Goal: Task Accomplishment & Management: Manage account settings

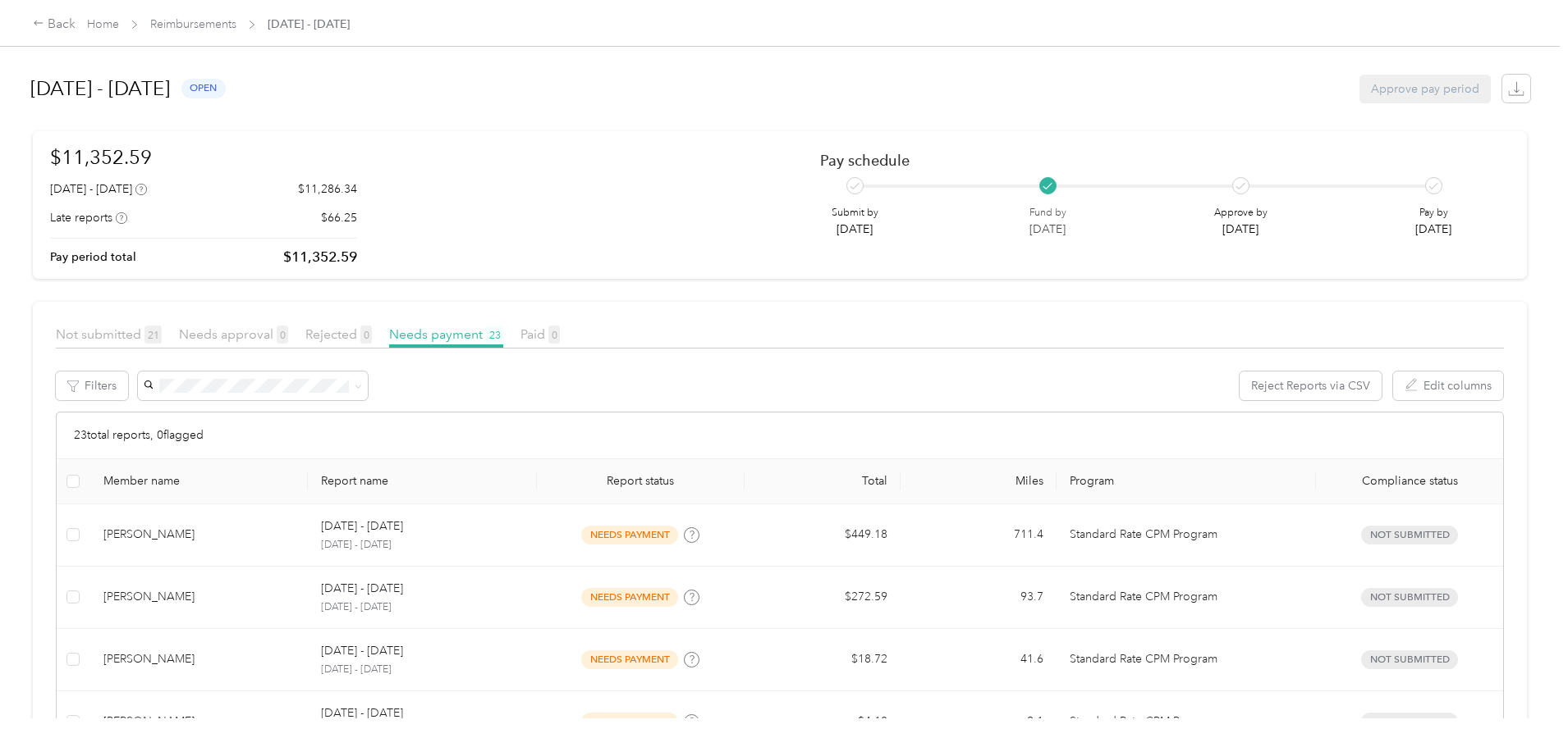
click at [315, 37] on div "Back Home Reimbursements [DATE] - [DATE]" at bounding box center [784, 23] width 1568 height 46
click at [237, 29] on link "Reimbursements" at bounding box center [193, 24] width 86 height 14
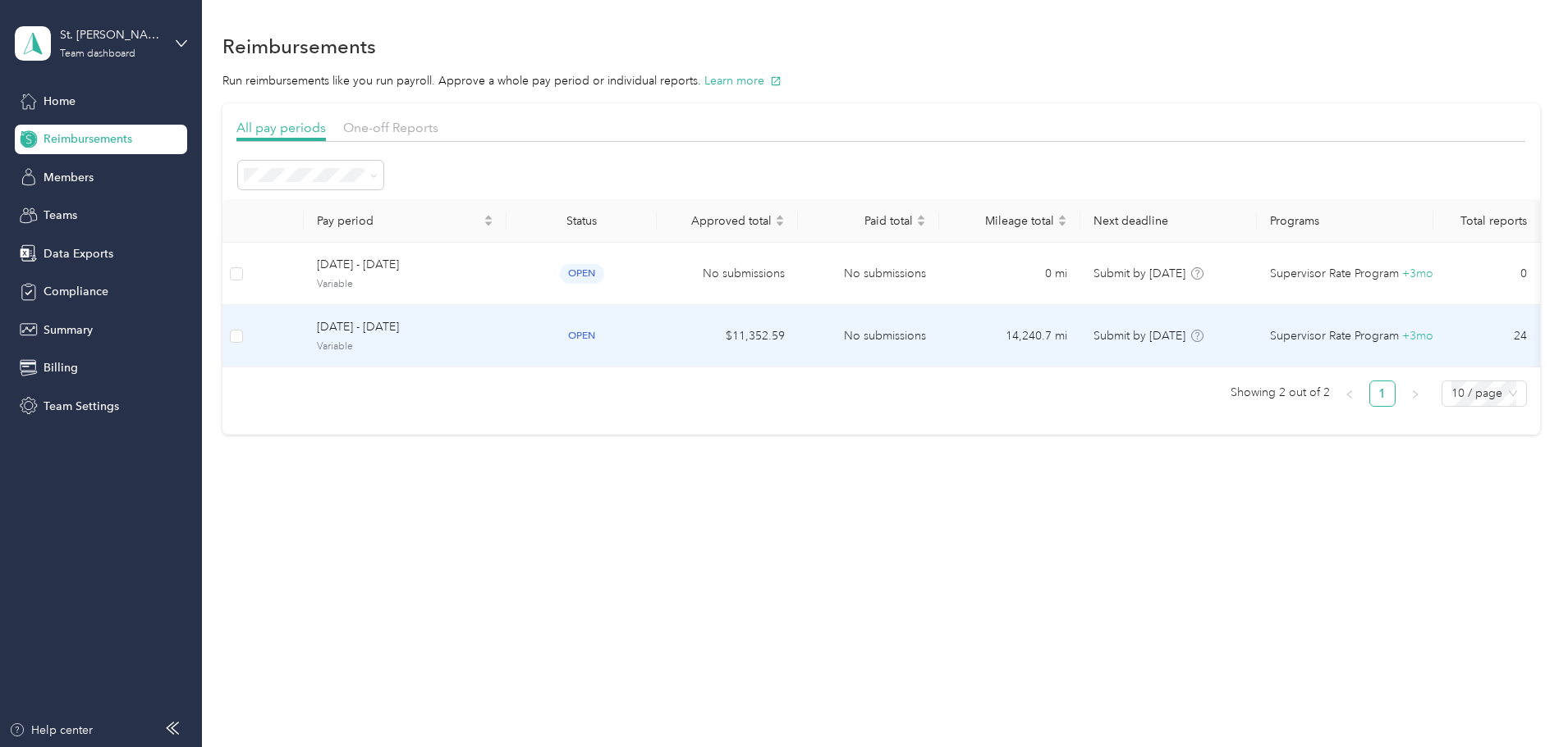
click at [465, 335] on span "[DATE] - [DATE]" at bounding box center [405, 328] width 176 height 18
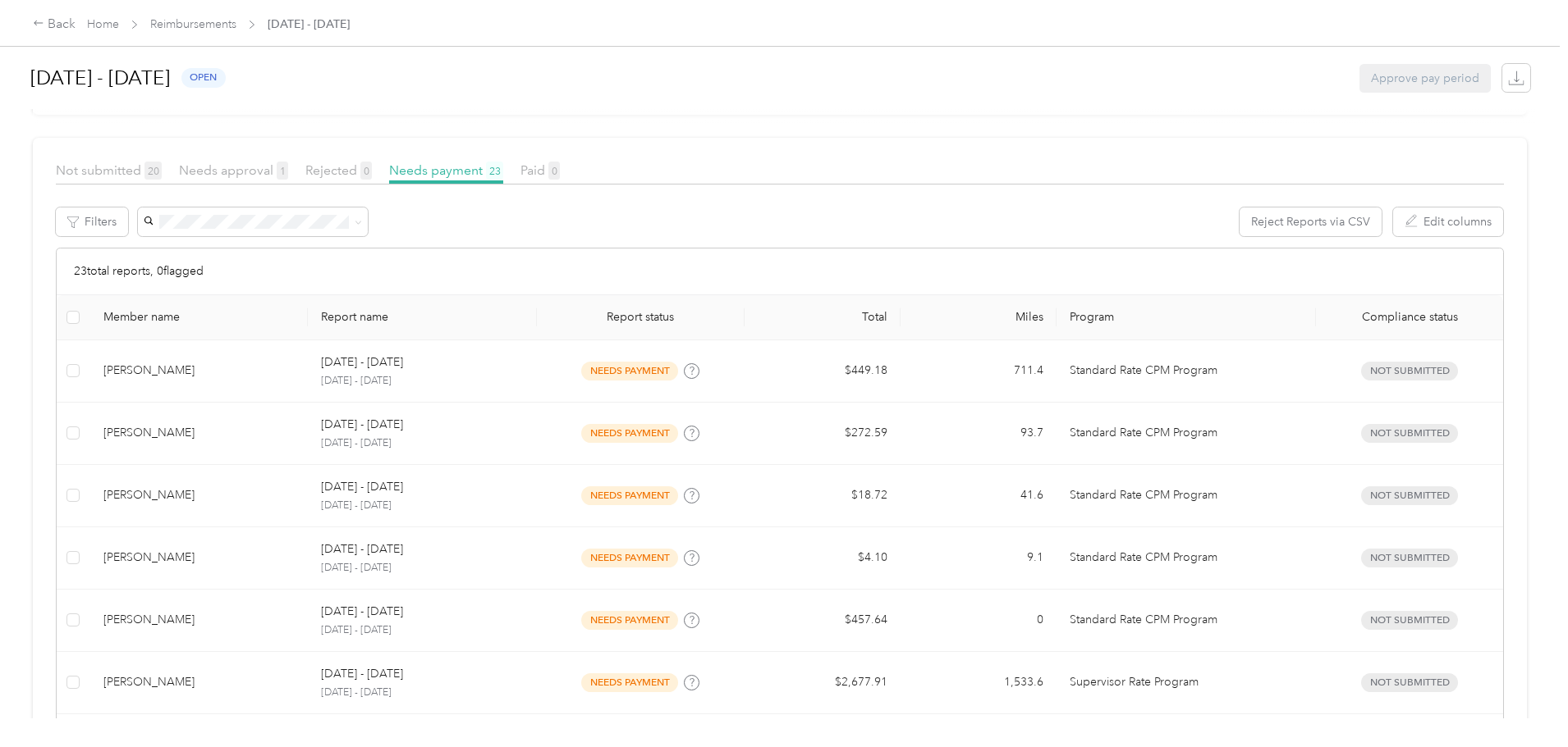
scroll to position [82, 0]
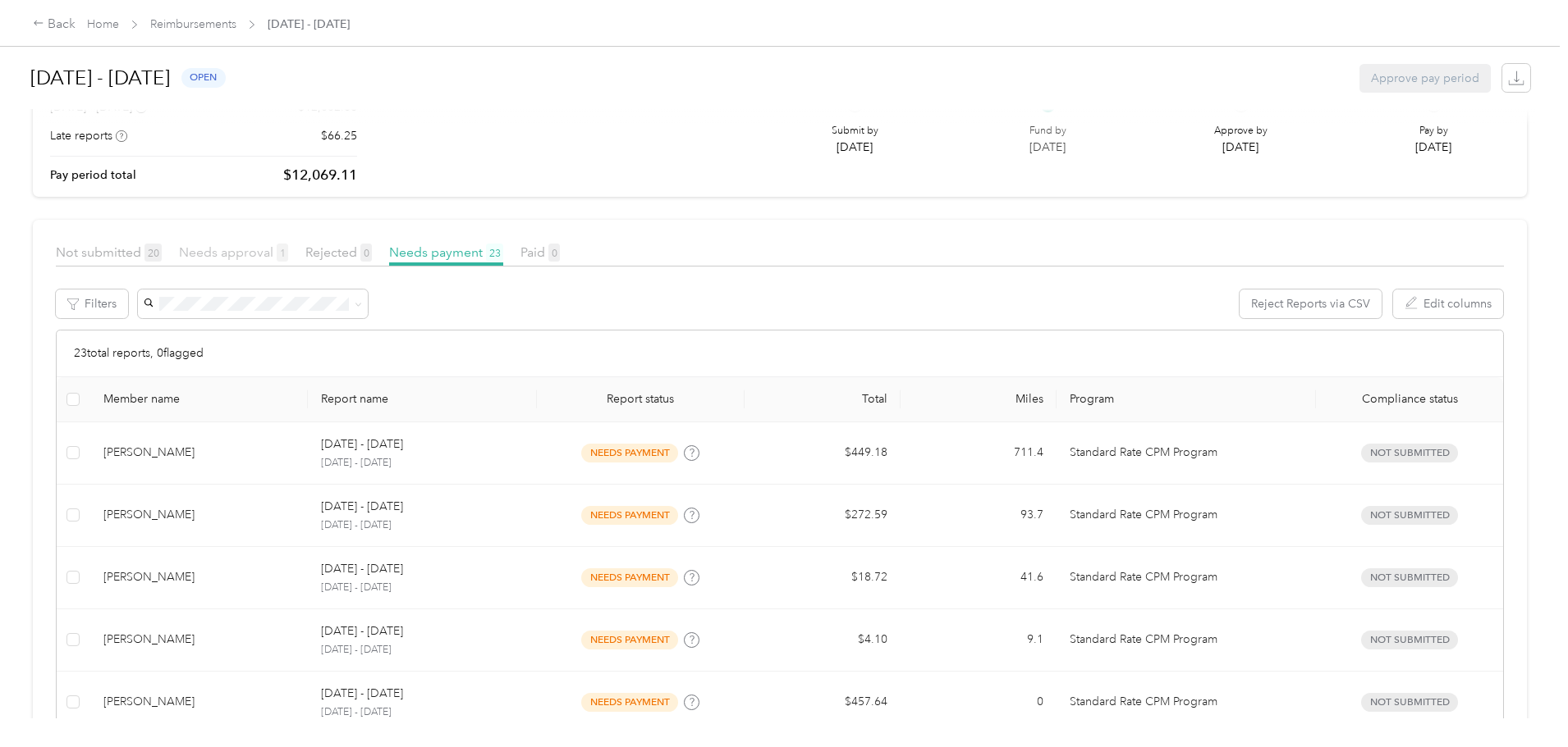
click at [288, 256] on span "Needs approval 1" at bounding box center [233, 252] width 109 height 16
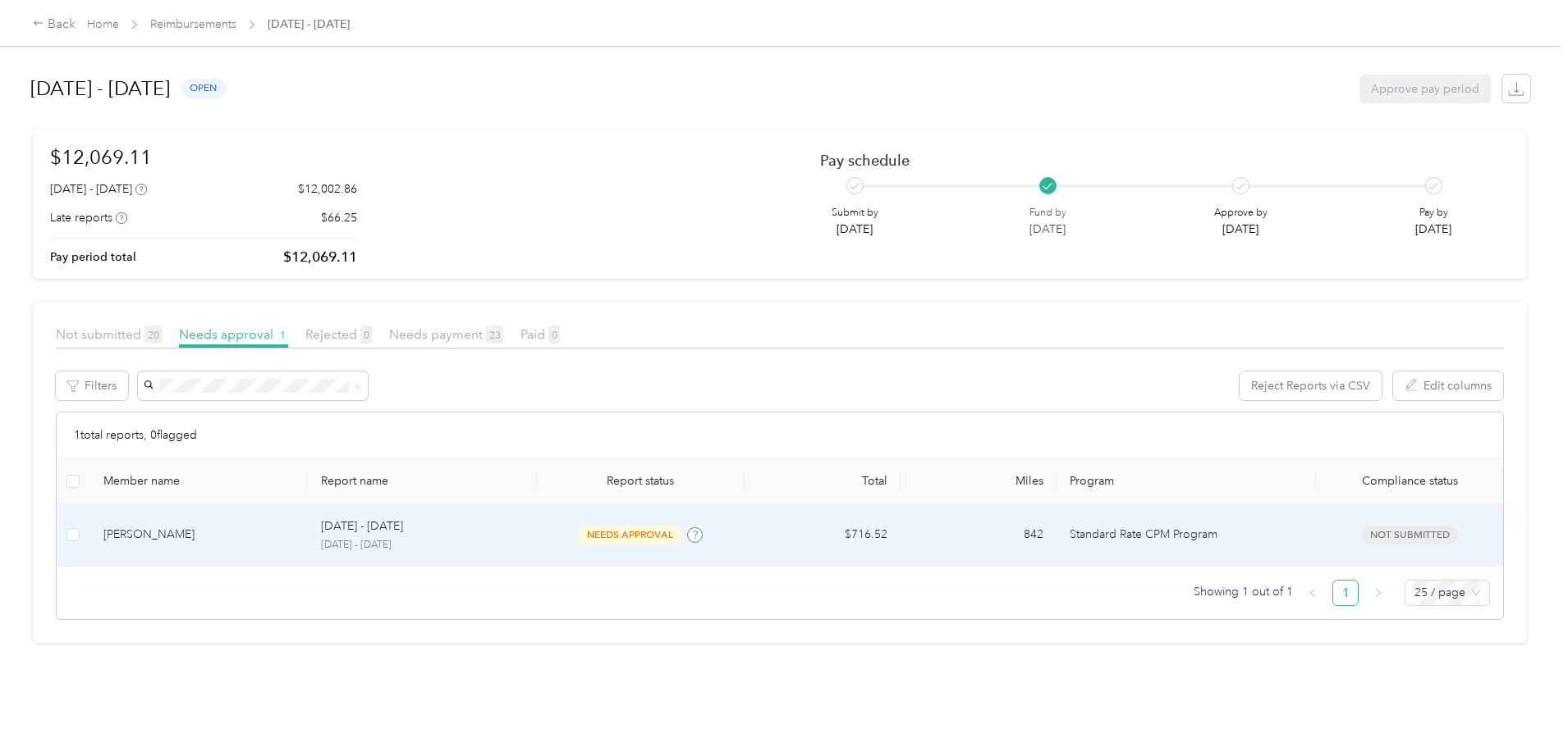
click at [309, 524] on td "[PERSON_NAME]" at bounding box center [199, 535] width 218 height 62
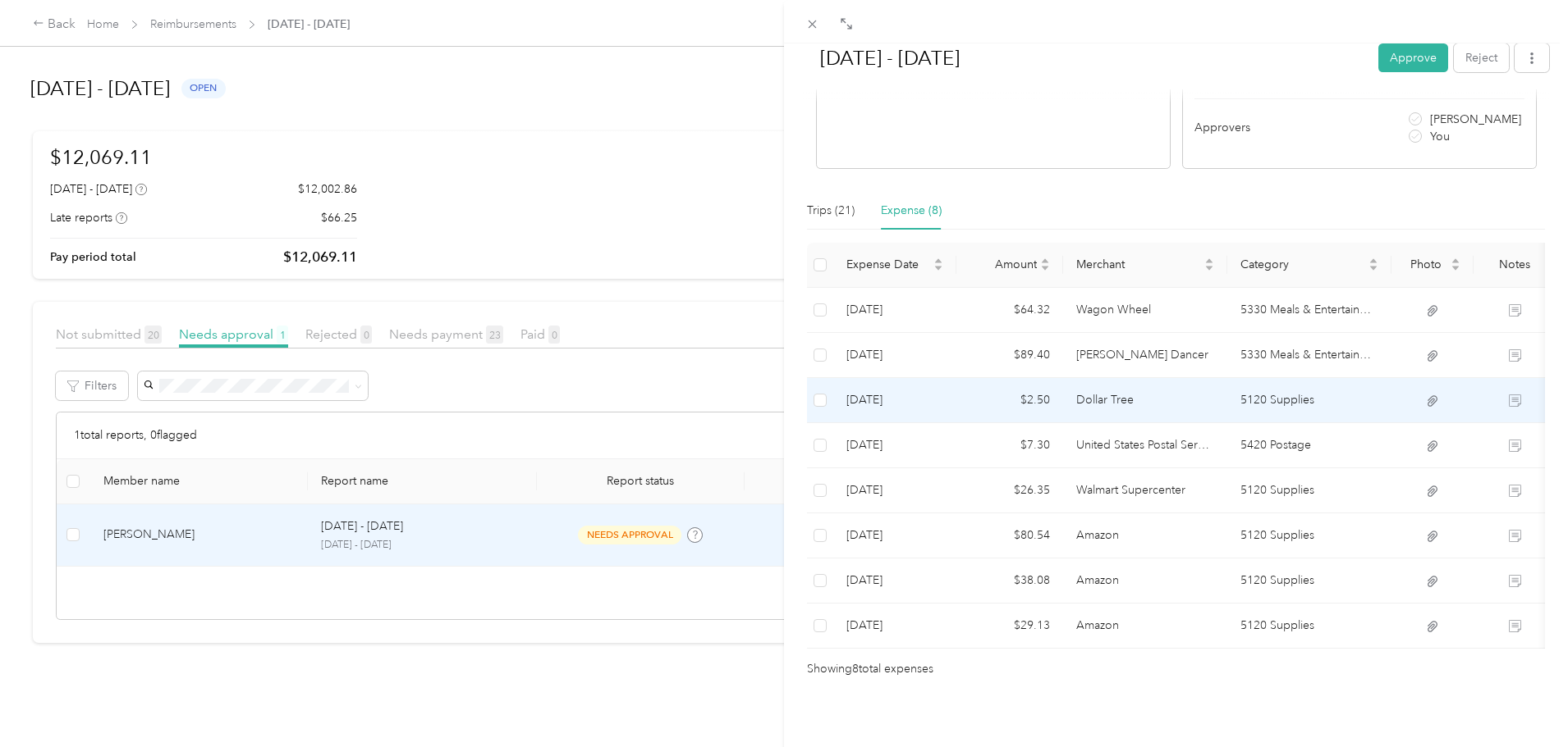
scroll to position [302, 0]
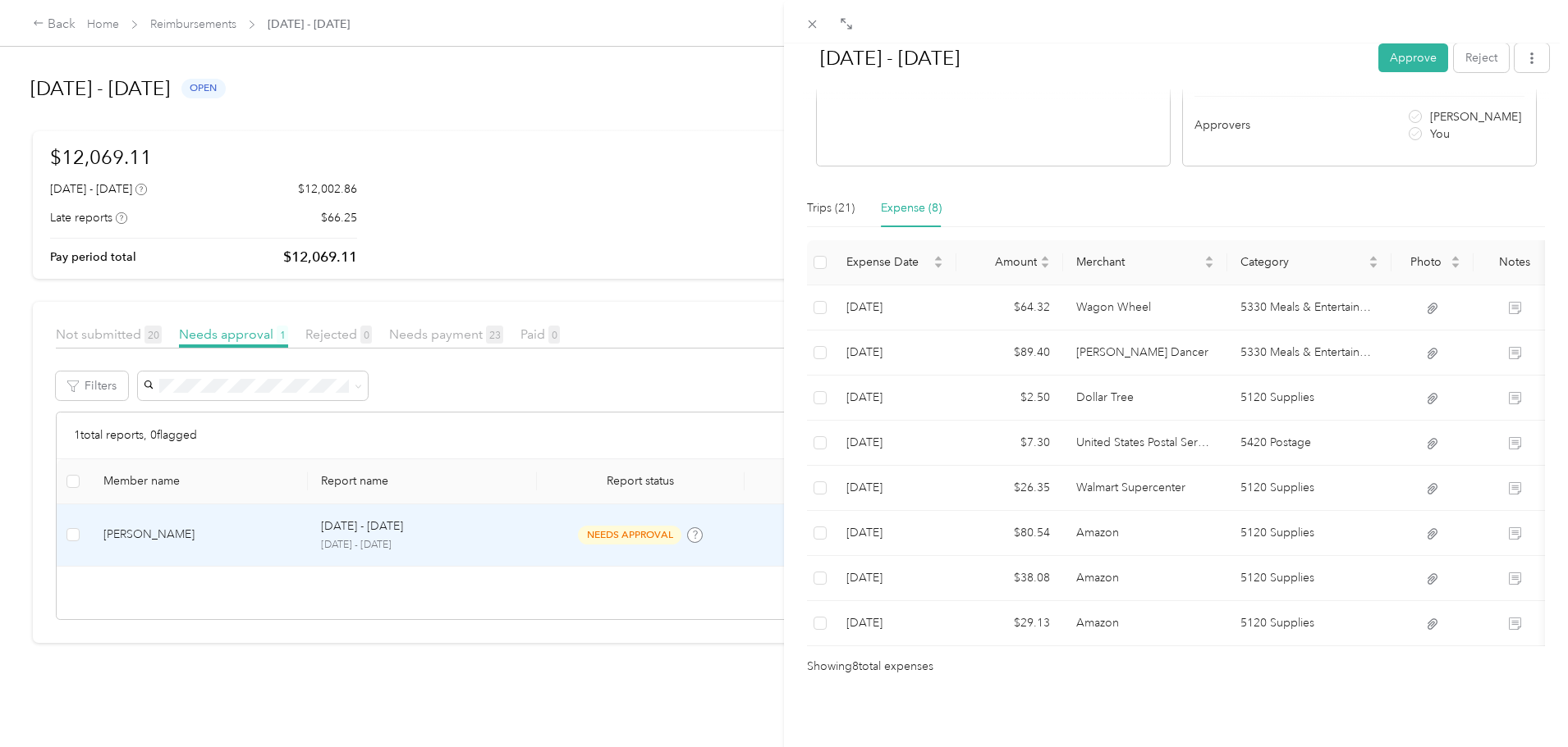
click at [19, 375] on div "[DATE] - [DATE] Approve Reject Needs Approval Needs approval from [PERSON_NAME]…" at bounding box center [784, 374] width 1568 height 747
